Goal: Task Accomplishment & Management: Use online tool/utility

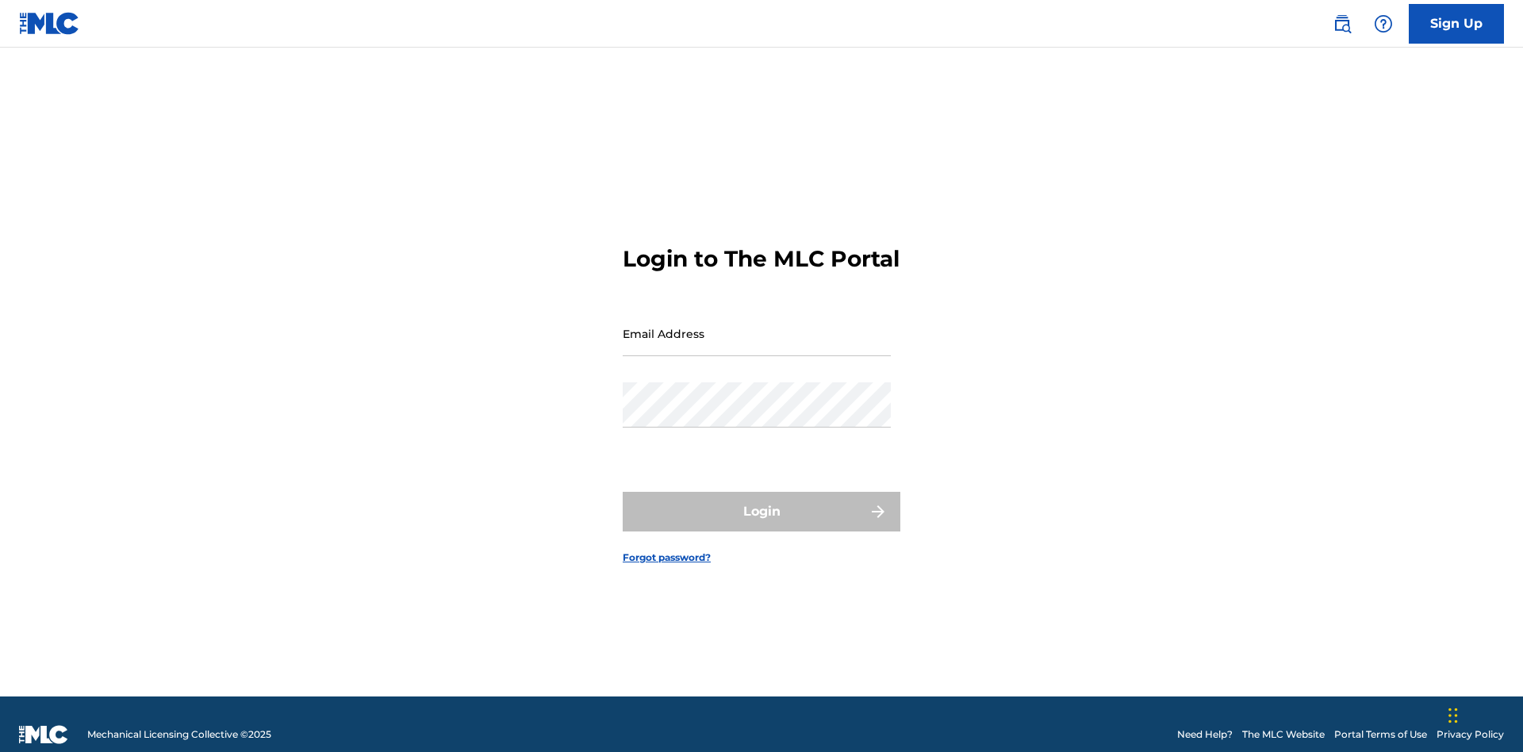
scroll to position [21, 0]
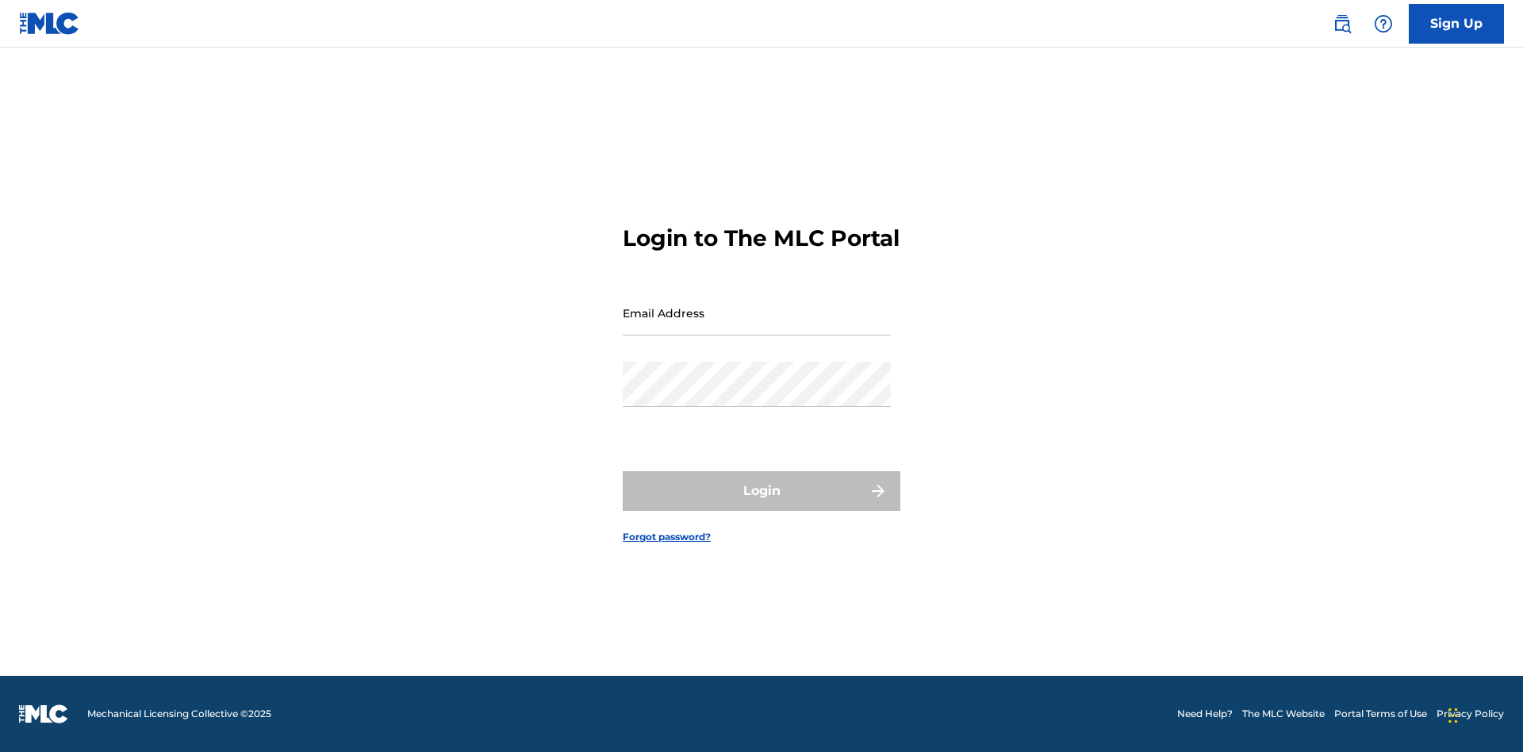
click at [757, 326] on input "Email Address" at bounding box center [757, 312] width 268 height 45
type input "[EMAIL_ADDRESS][DOMAIN_NAME]"
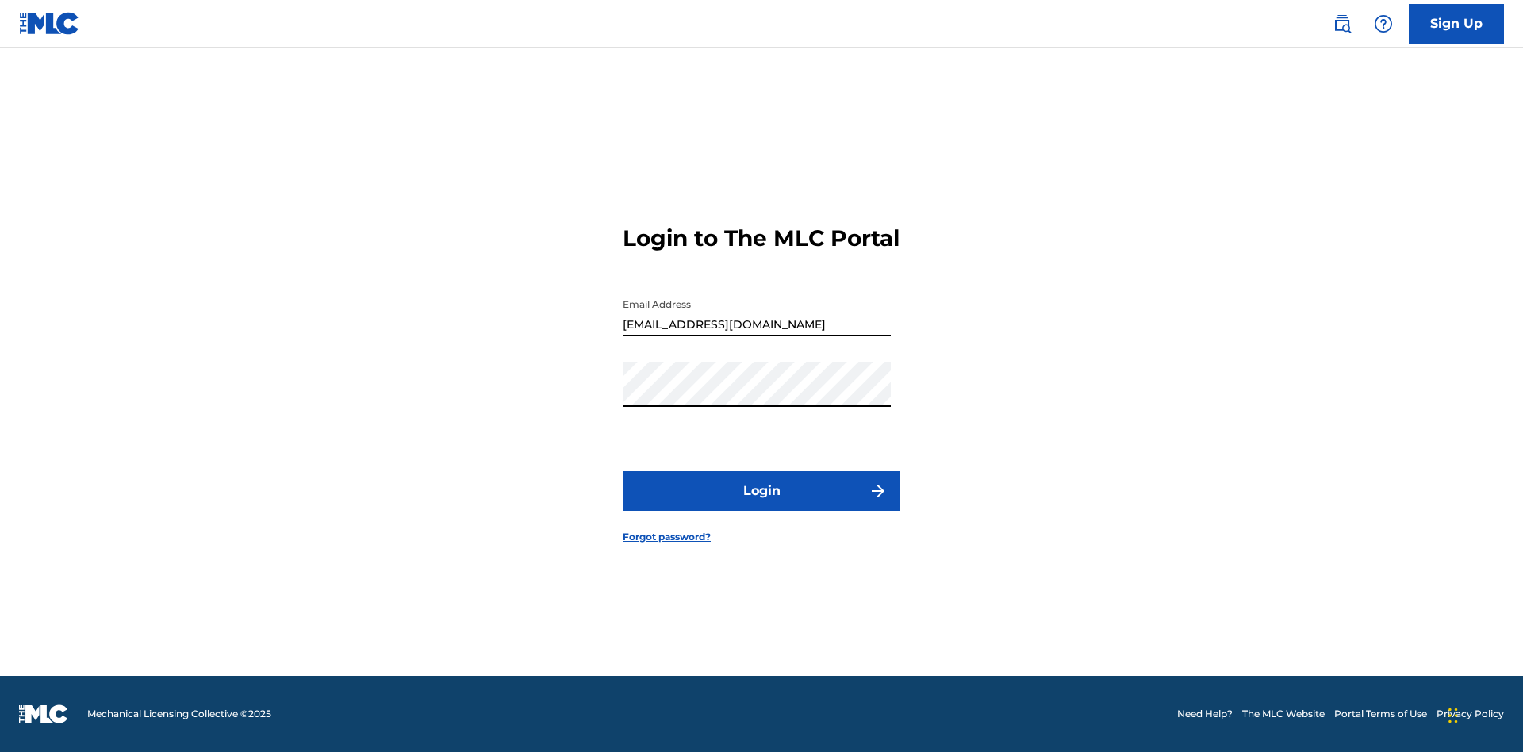
click at [762, 505] on button "Login" at bounding box center [762, 491] width 278 height 40
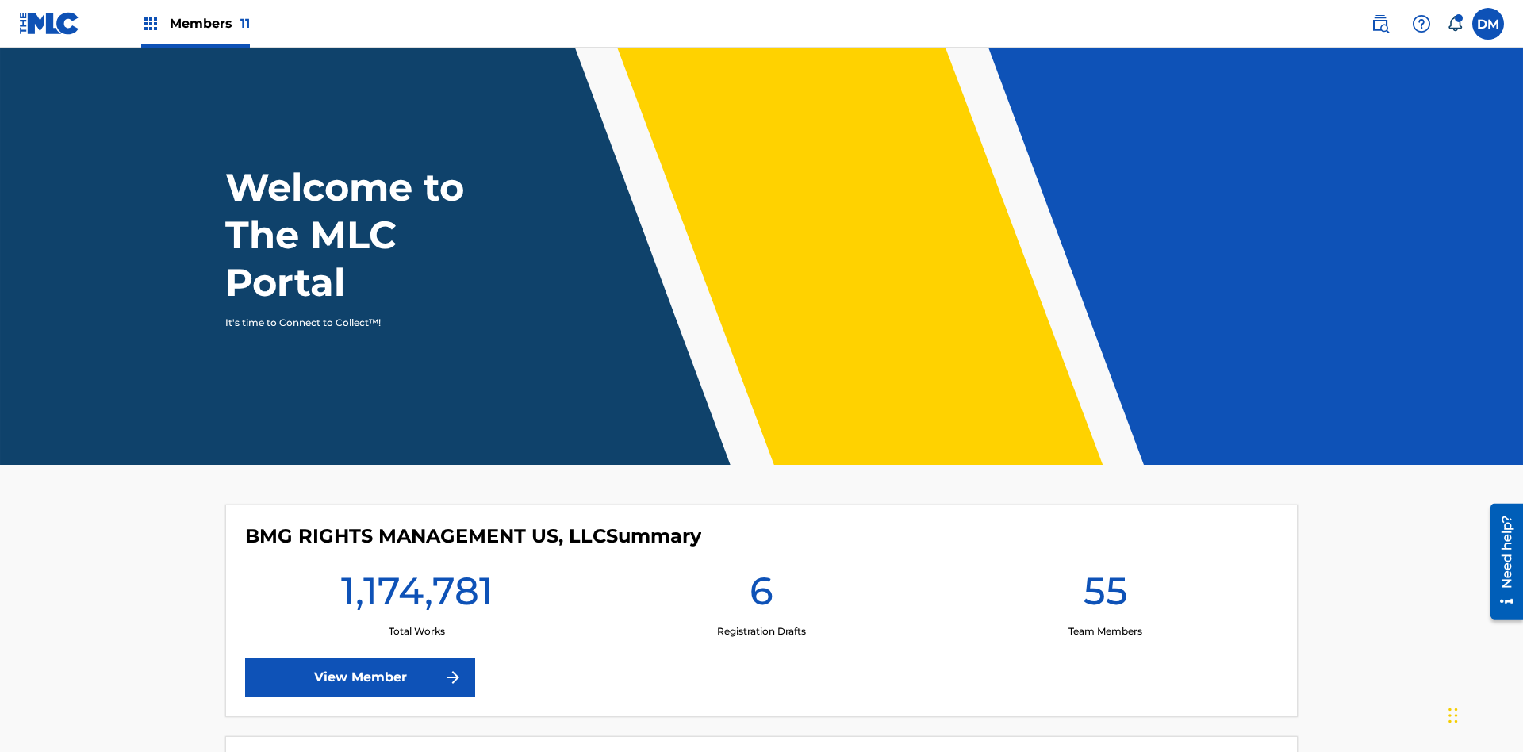
scroll to position [68, 0]
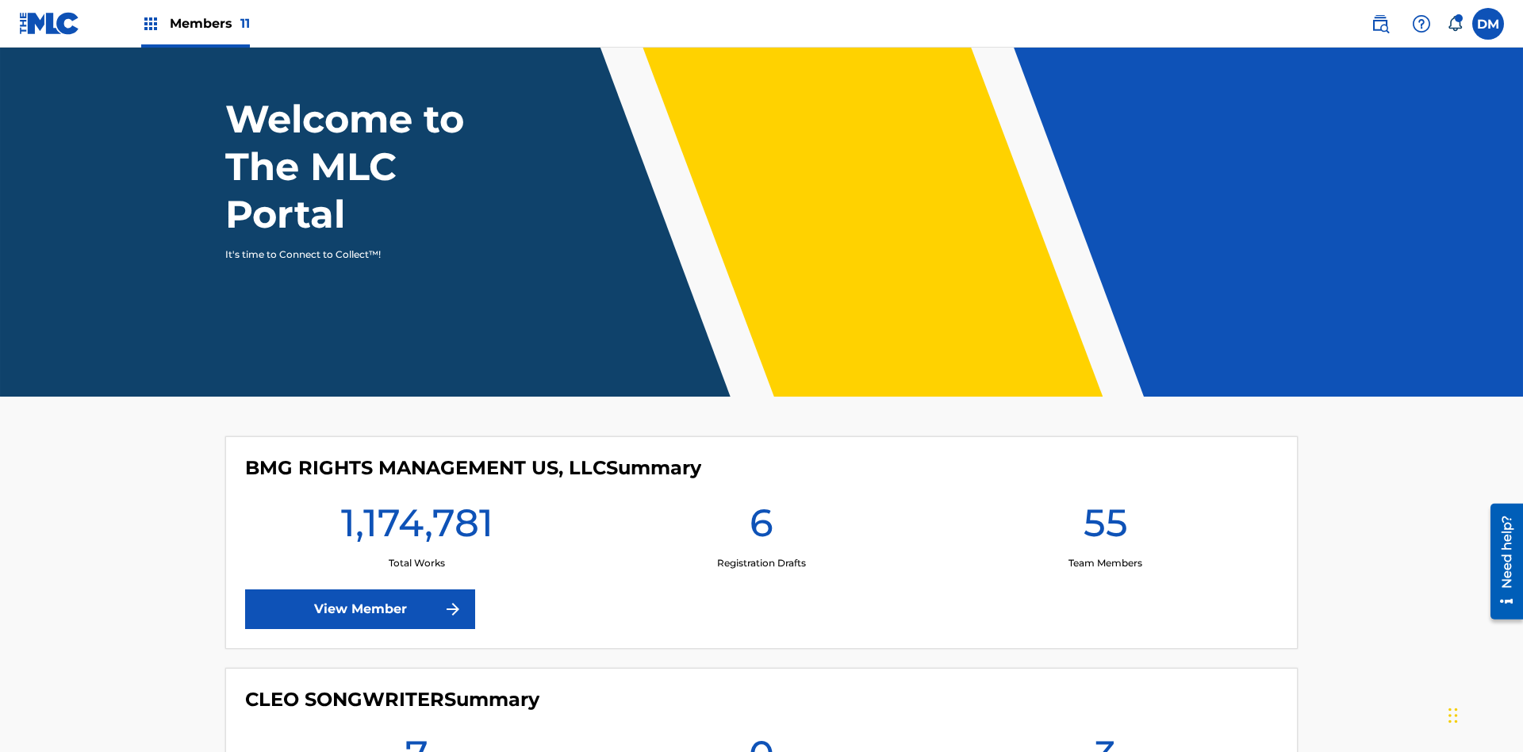
click at [195, 23] on span "Members 11" at bounding box center [210, 23] width 80 height 18
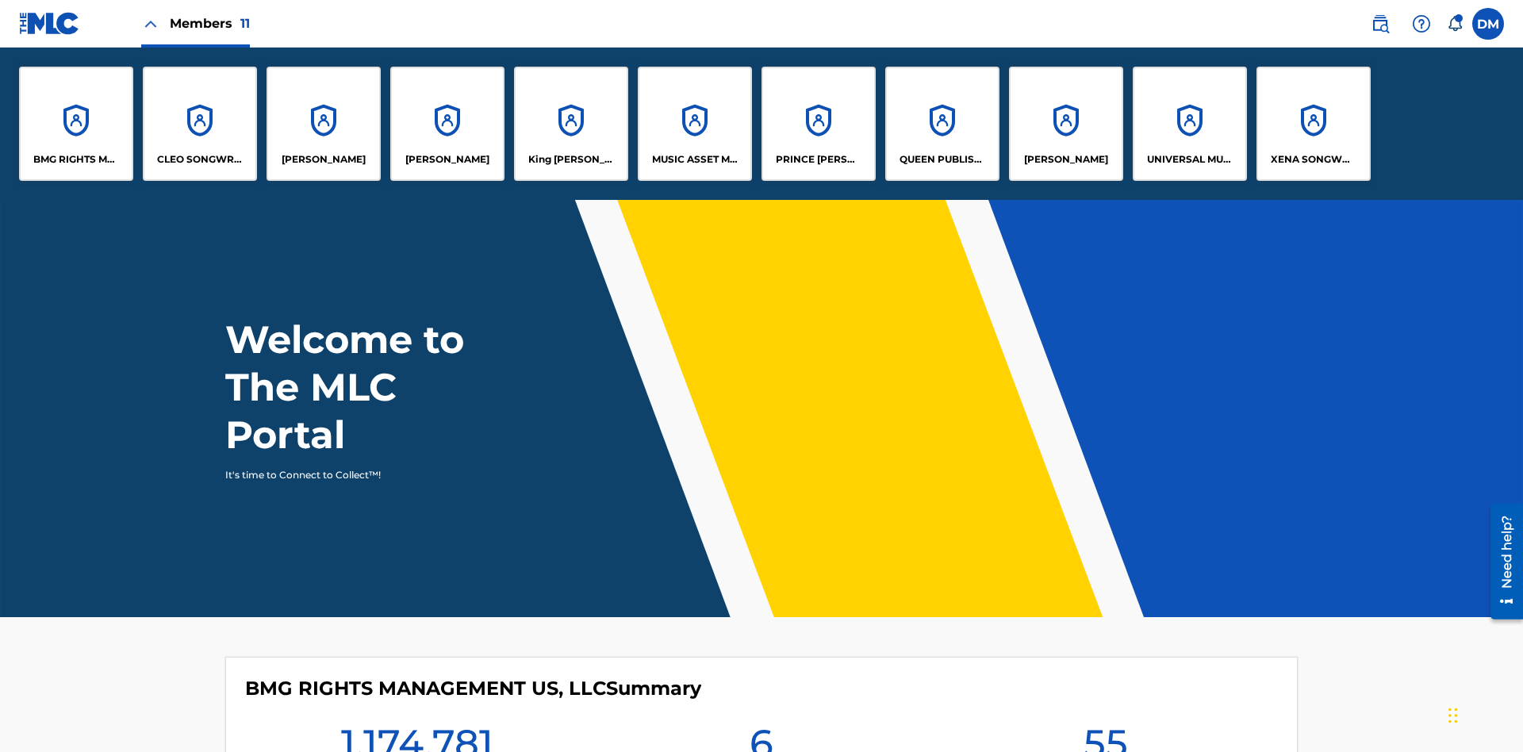
scroll to position [0, 0]
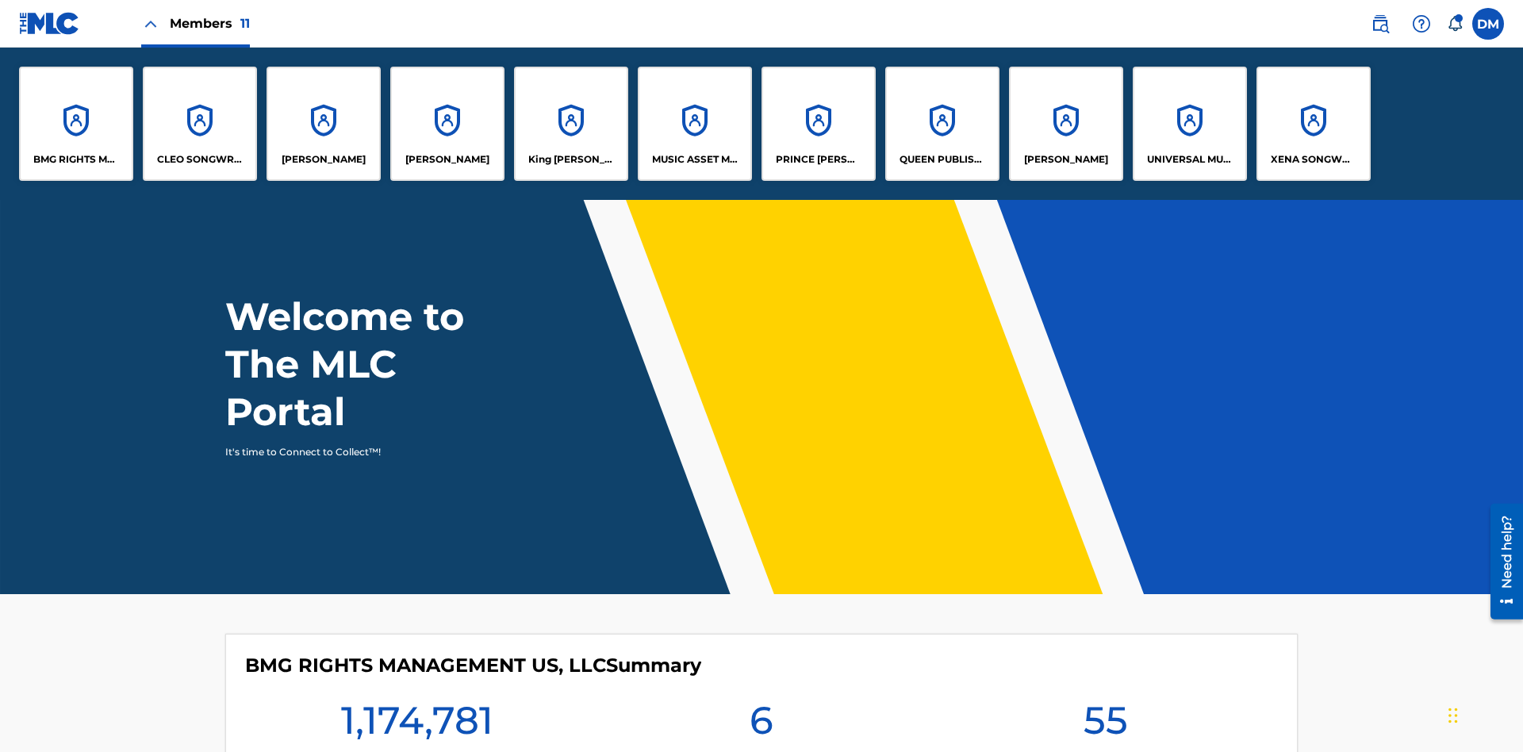
click at [1189, 159] on p "UNIVERSAL MUSIC PUB GROUP" at bounding box center [1190, 159] width 86 height 14
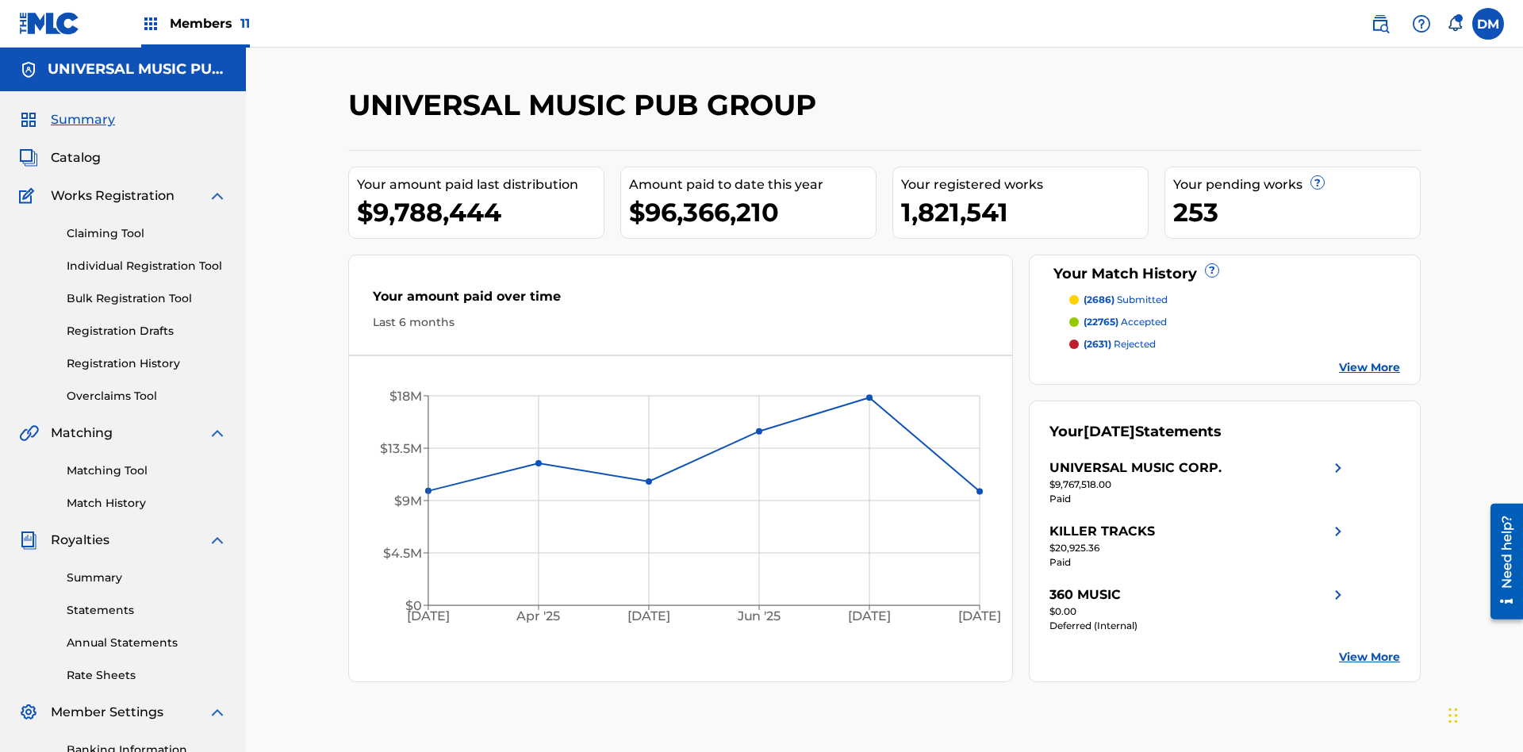
click at [147, 462] on link "Matching Tool" at bounding box center [147, 470] width 160 height 17
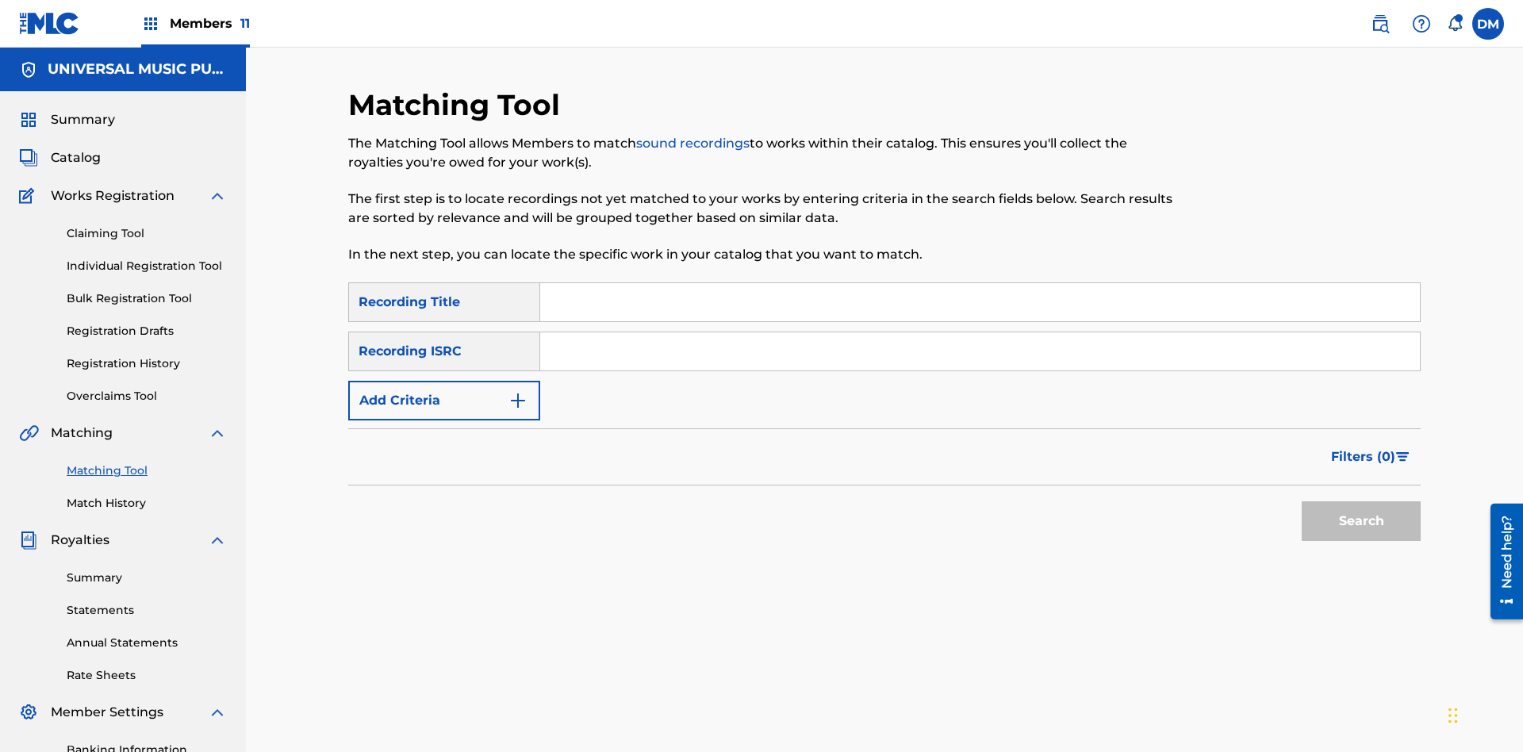
click at [980, 332] on input "Search Form" at bounding box center [980, 351] width 880 height 38
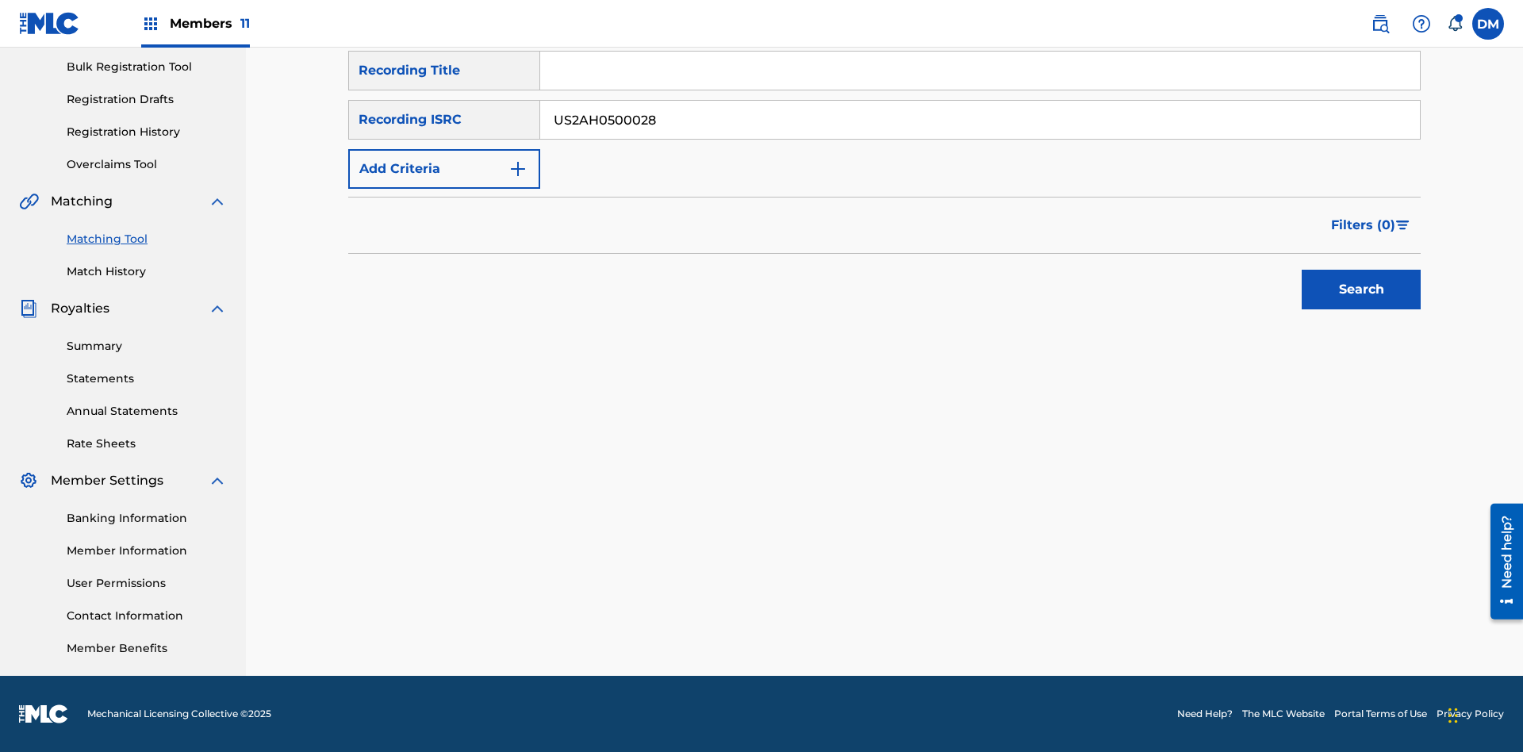
type input "US2AH0500028"
click at [1361, 290] on button "Search" at bounding box center [1361, 290] width 119 height 40
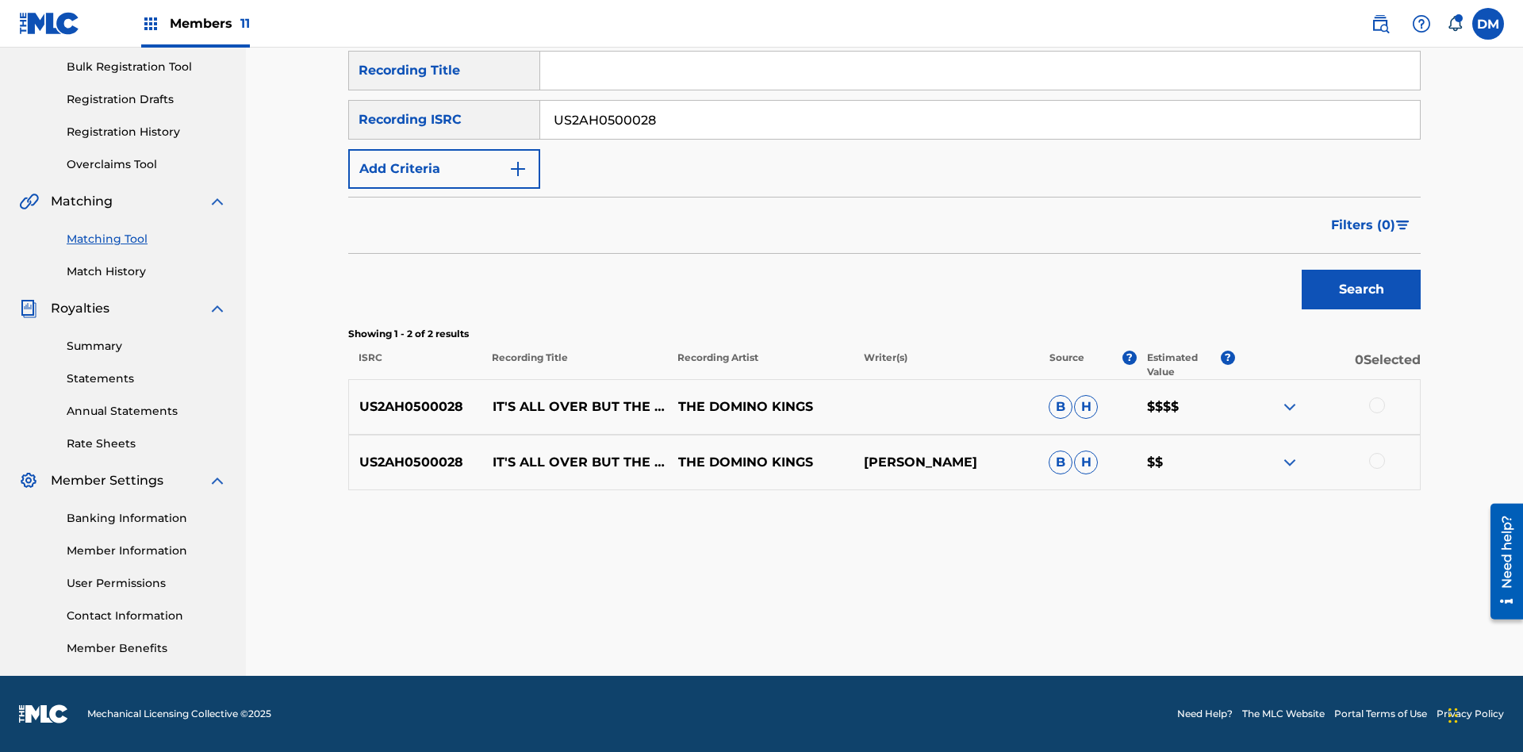
click at [980, 120] on input "US2AH0500028" at bounding box center [980, 120] width 880 height 38
type input "QZMEN2187405"
click at [1361, 290] on button "Search" at bounding box center [1361, 290] width 119 height 40
click at [1289, 462] on img at bounding box center [1289, 462] width 19 height 19
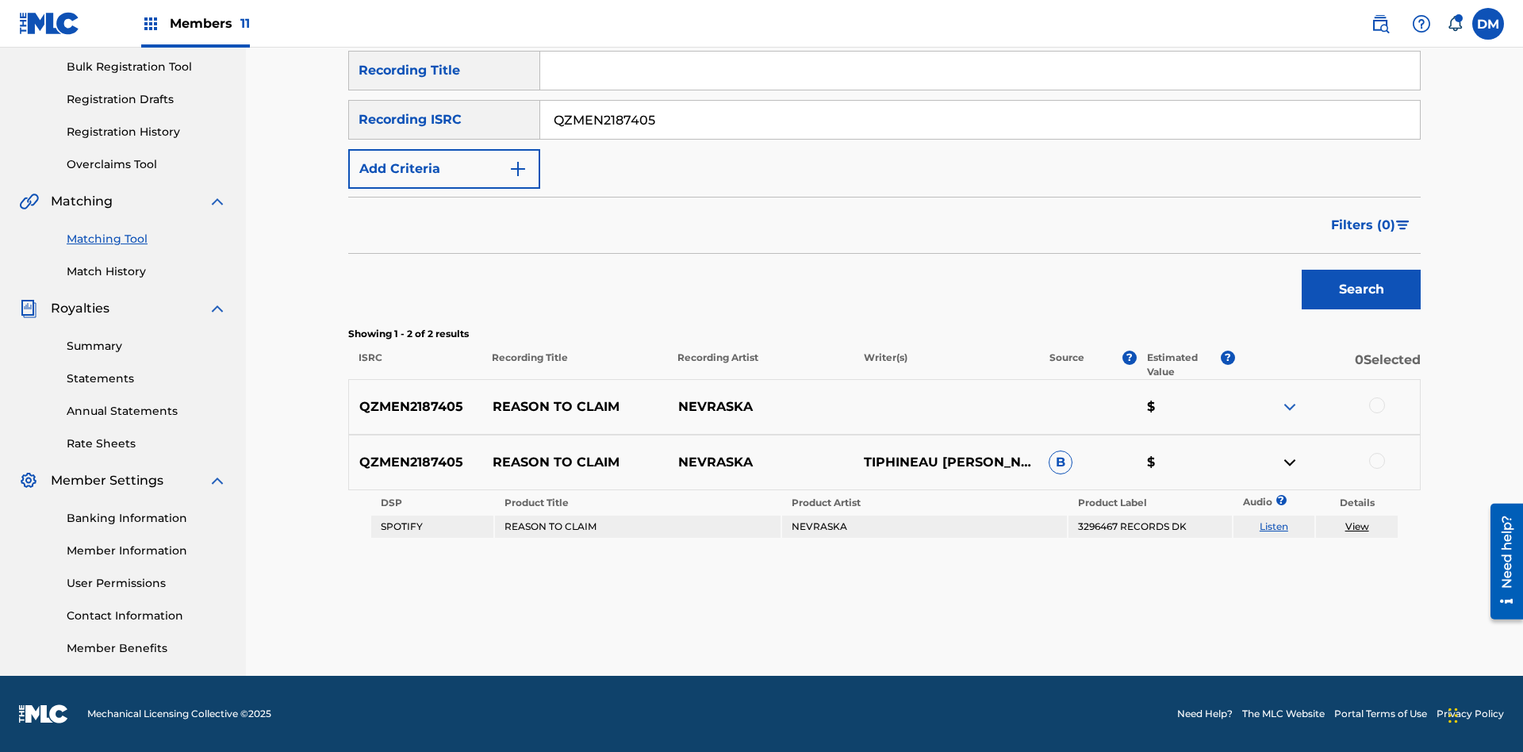
click at [1273, 527] on link "Listen" at bounding box center [1274, 526] width 29 height 12
click at [1356, 527] on link "View" at bounding box center [1357, 526] width 24 height 12
click at [147, 271] on link "Match History" at bounding box center [147, 271] width 160 height 17
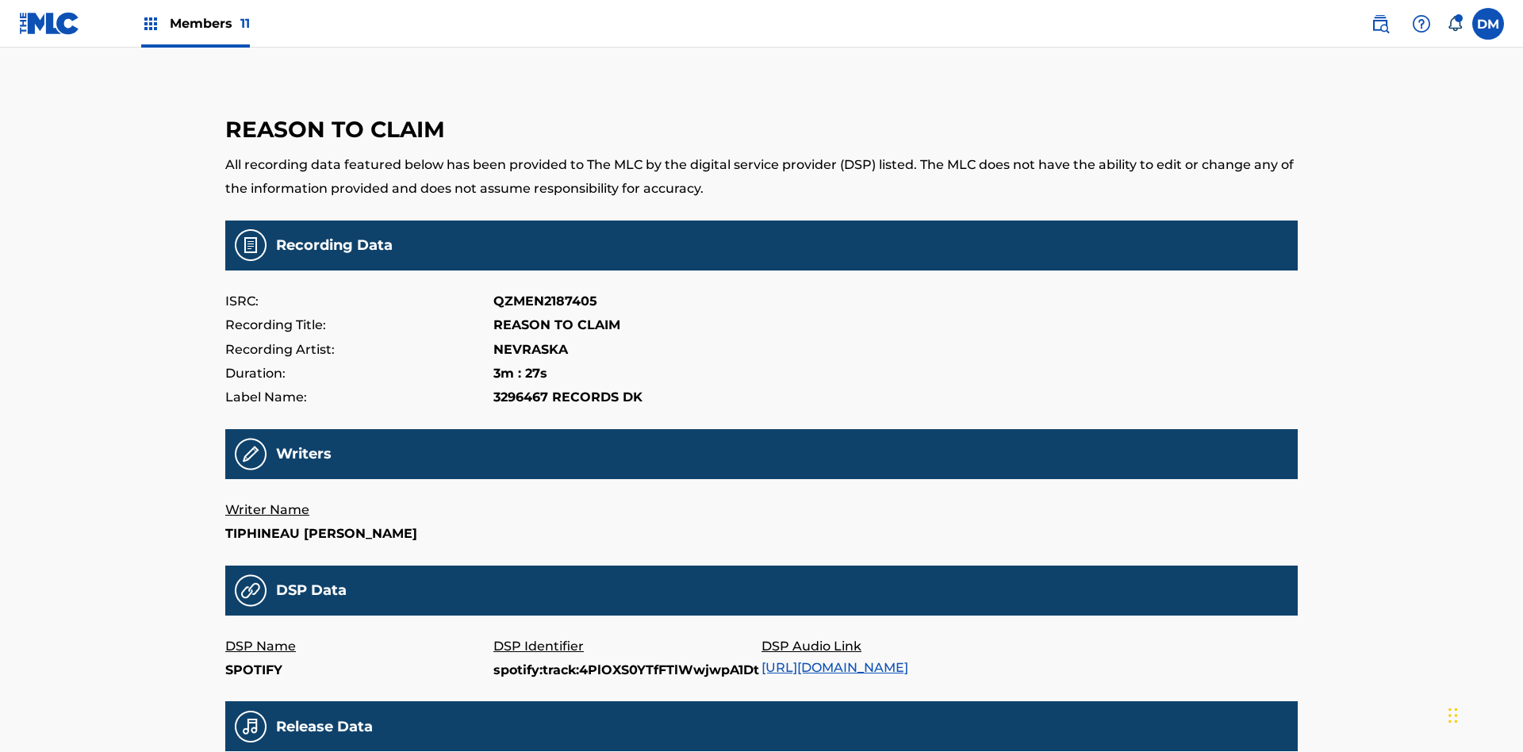
scroll to position [381, 0]
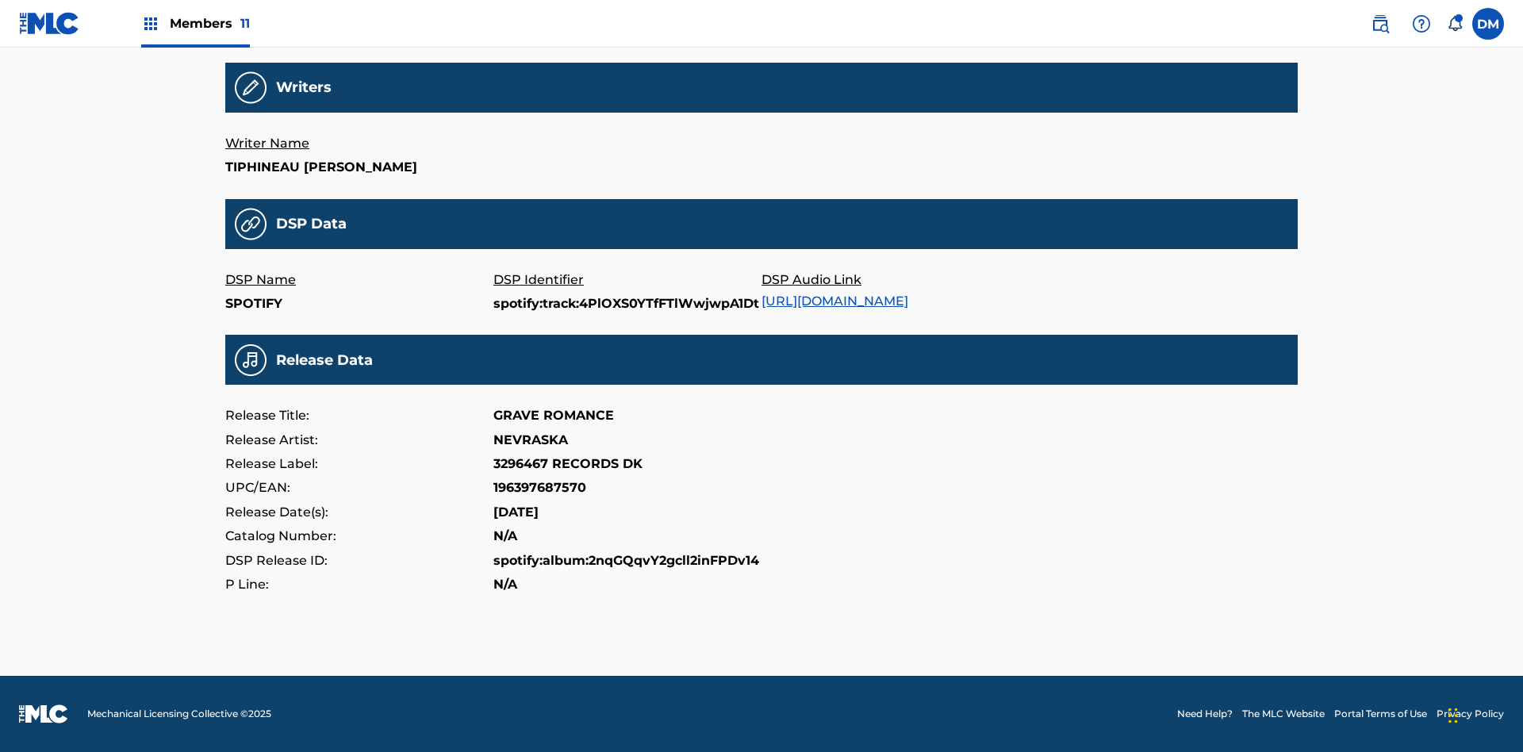
click at [841, 294] on link "https://open.spotify.com/track/4PlOXS0YTfFTlWwjwpA1Dt" at bounding box center [835, 301] width 147 height 15
